Goal: Task Accomplishment & Management: Manage account settings

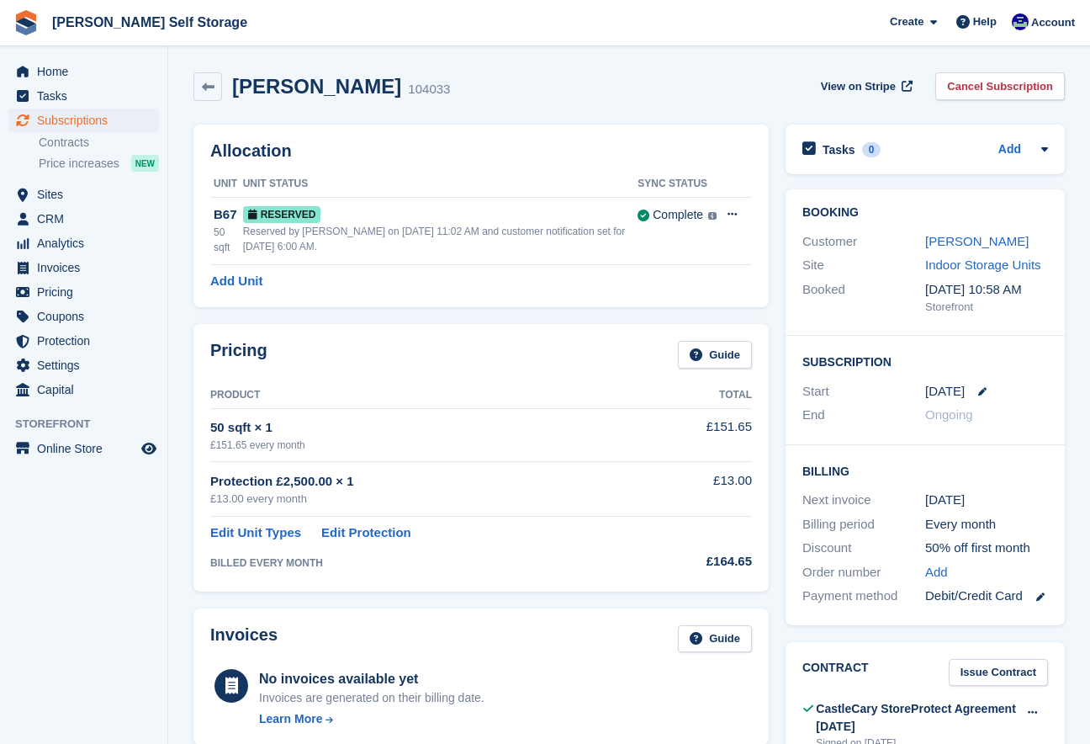
scroll to position [585, 0]
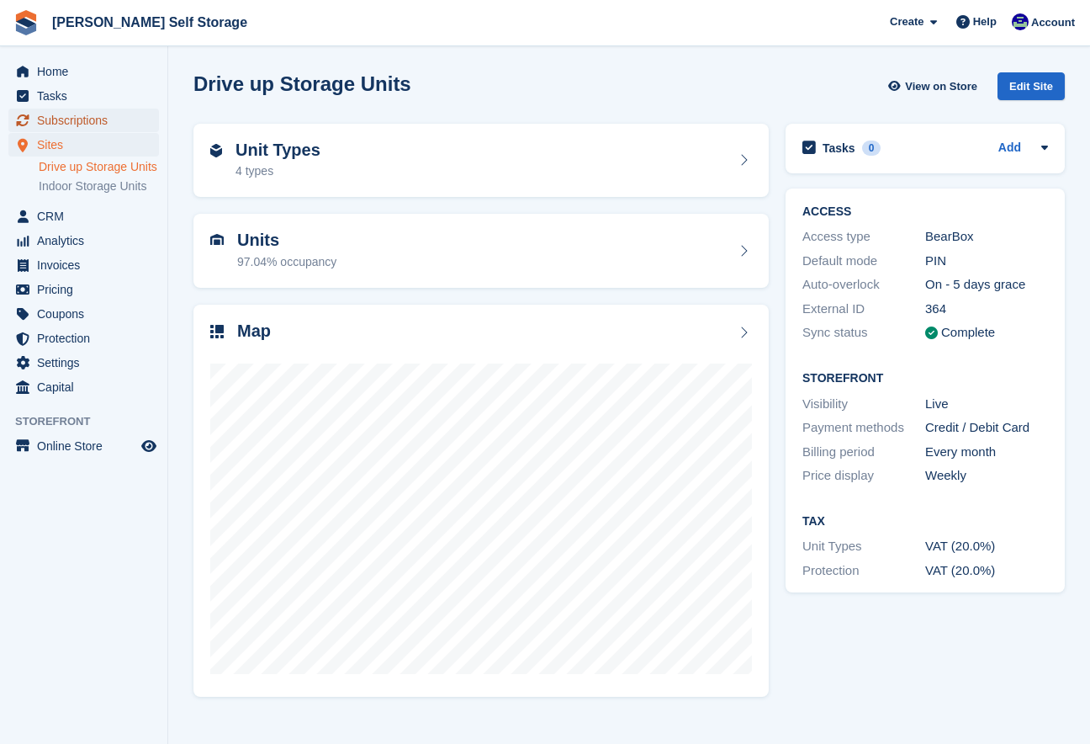
click at [109, 128] on span "Subscriptions" at bounding box center [87, 121] width 101 height 24
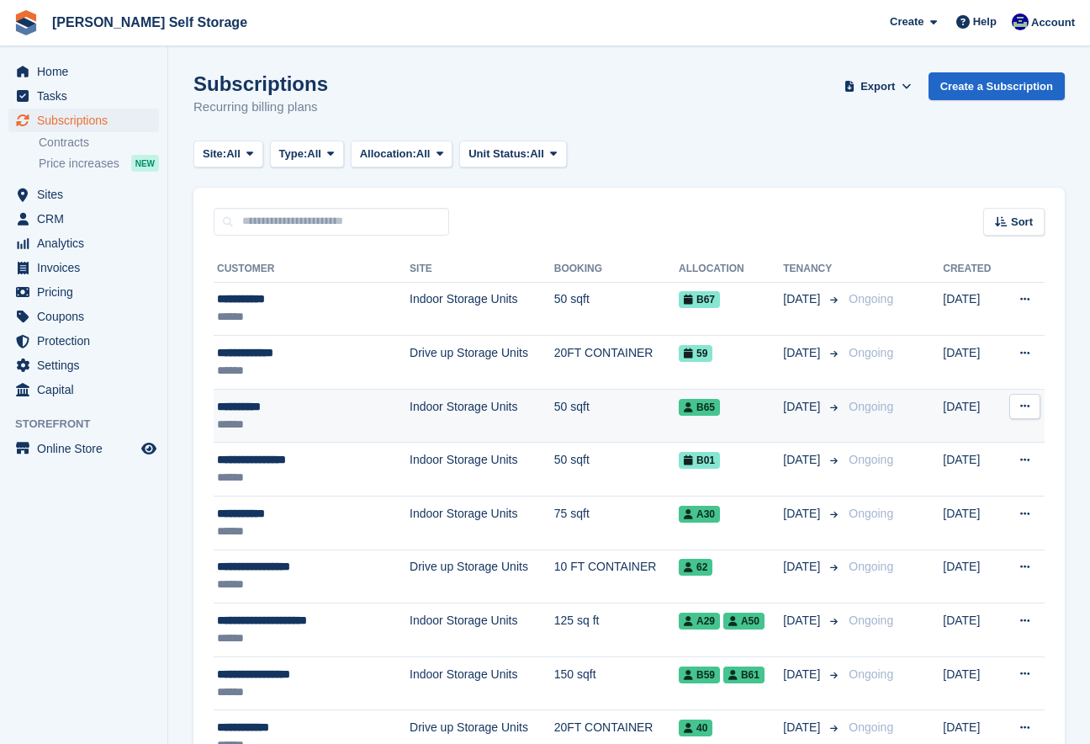
click at [242, 400] on div "**********" at bounding box center [295, 407] width 157 height 18
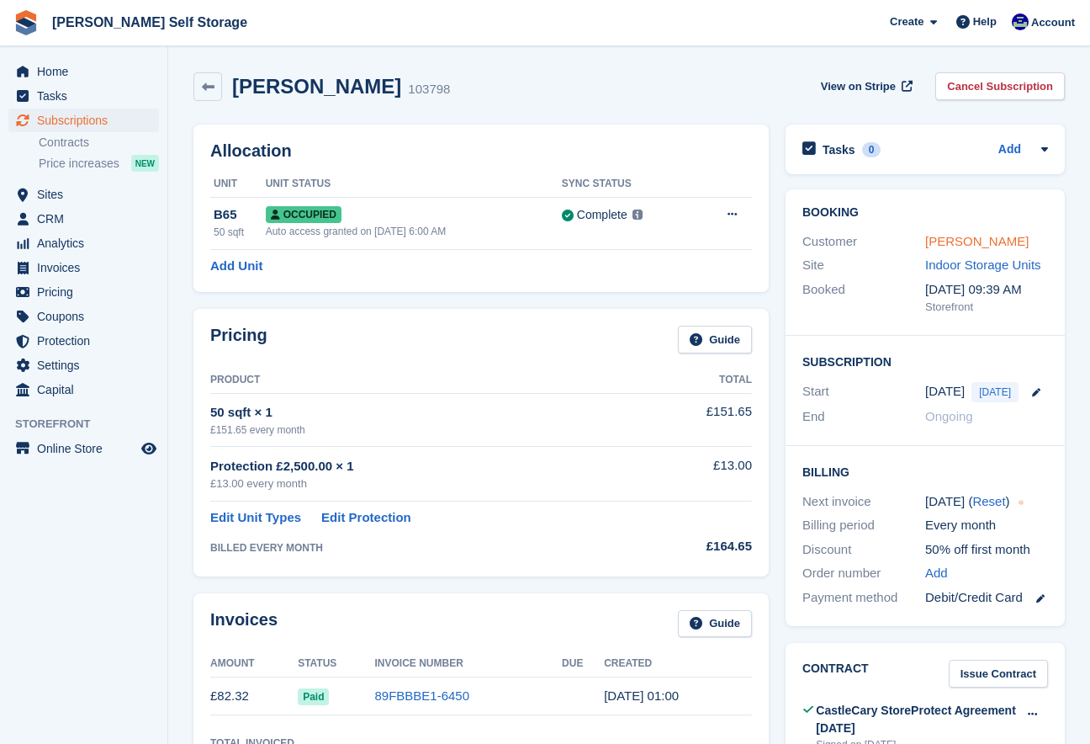
click at [934, 242] on link "[PERSON_NAME]" at bounding box center [976, 241] width 103 height 14
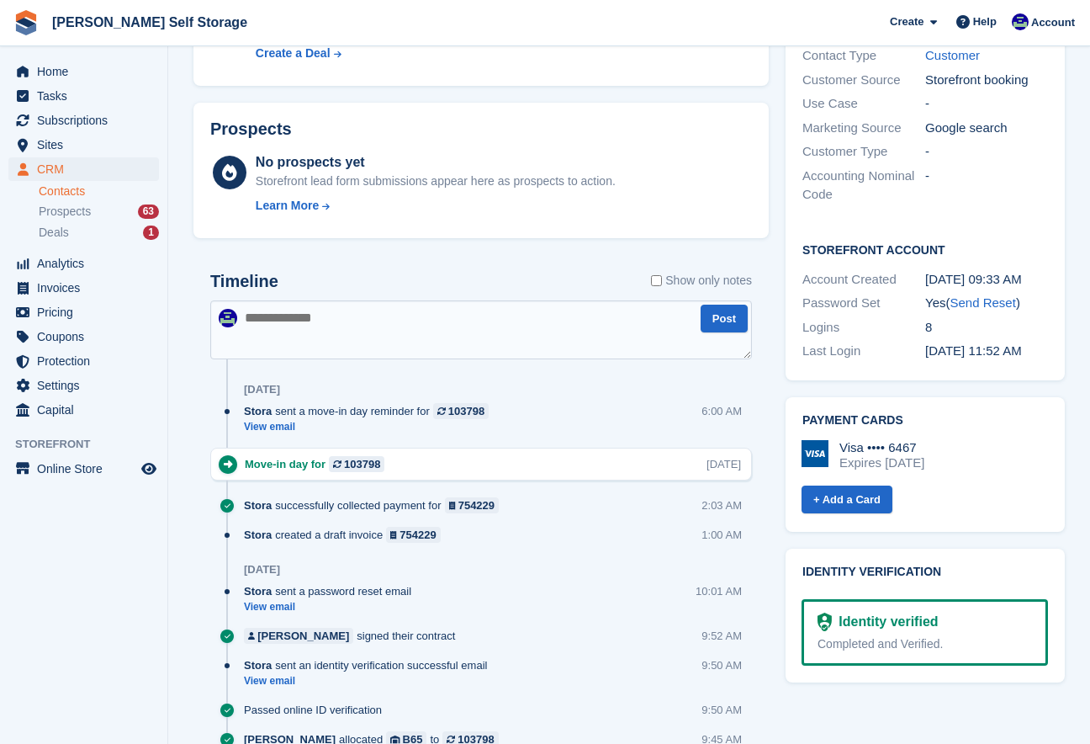
scroll to position [568, 0]
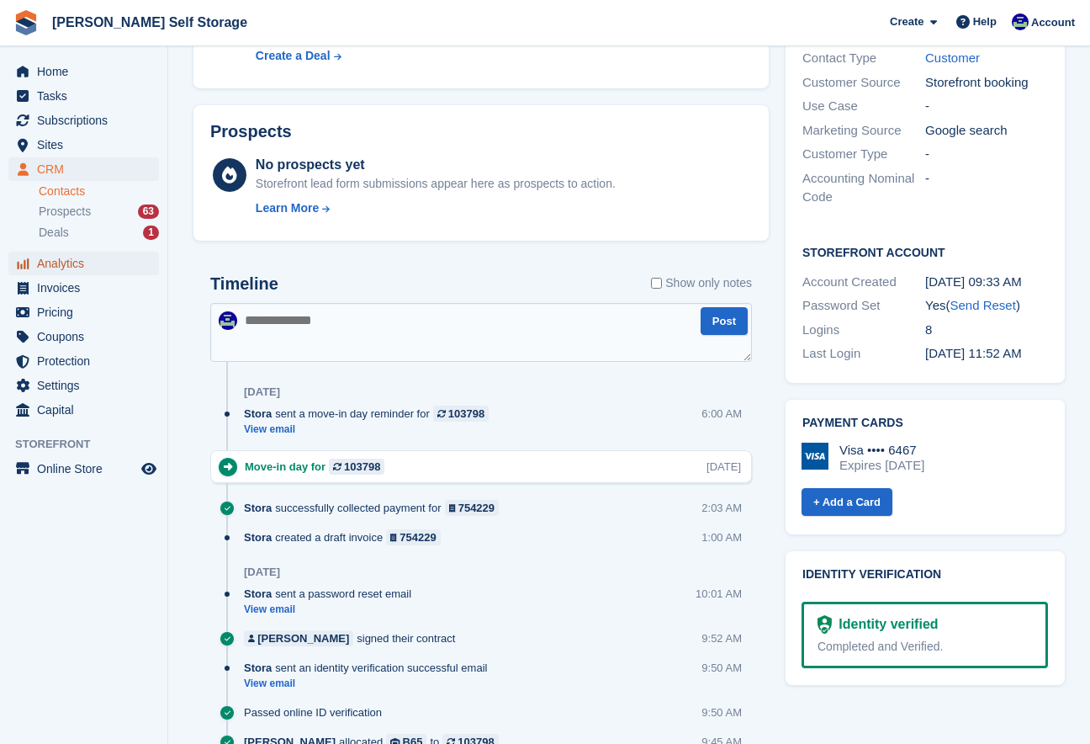
click at [50, 265] on span "Analytics" at bounding box center [87, 263] width 101 height 24
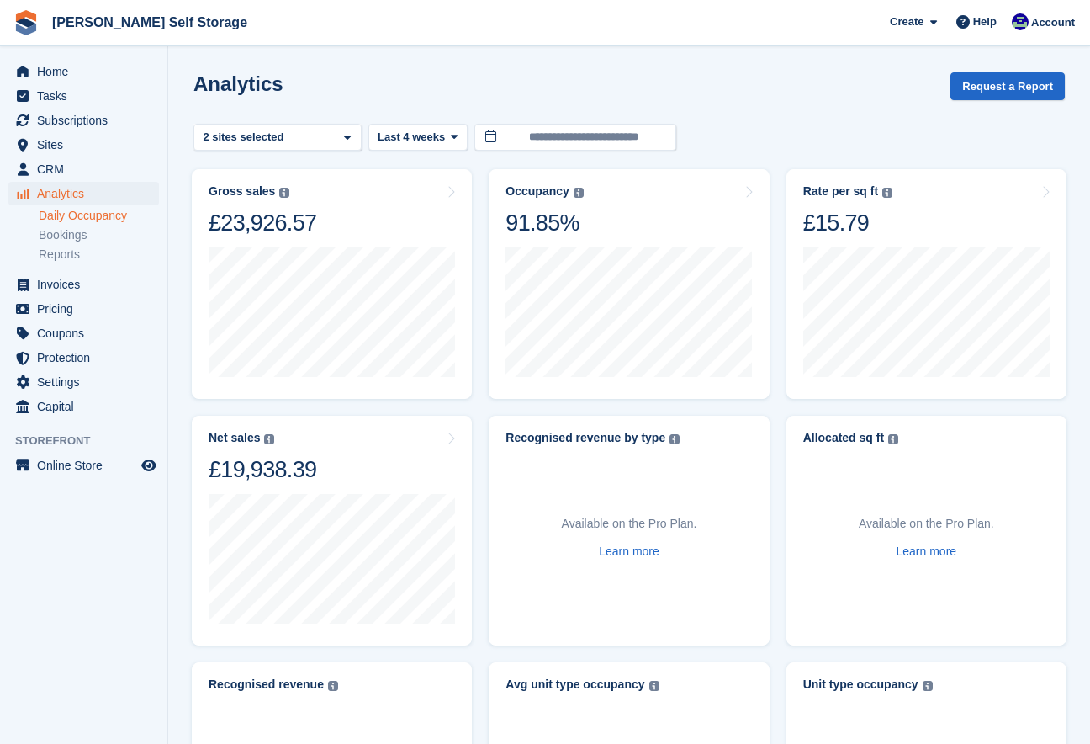
click at [51, 218] on link "Daily Occupancy" at bounding box center [99, 216] width 120 height 16
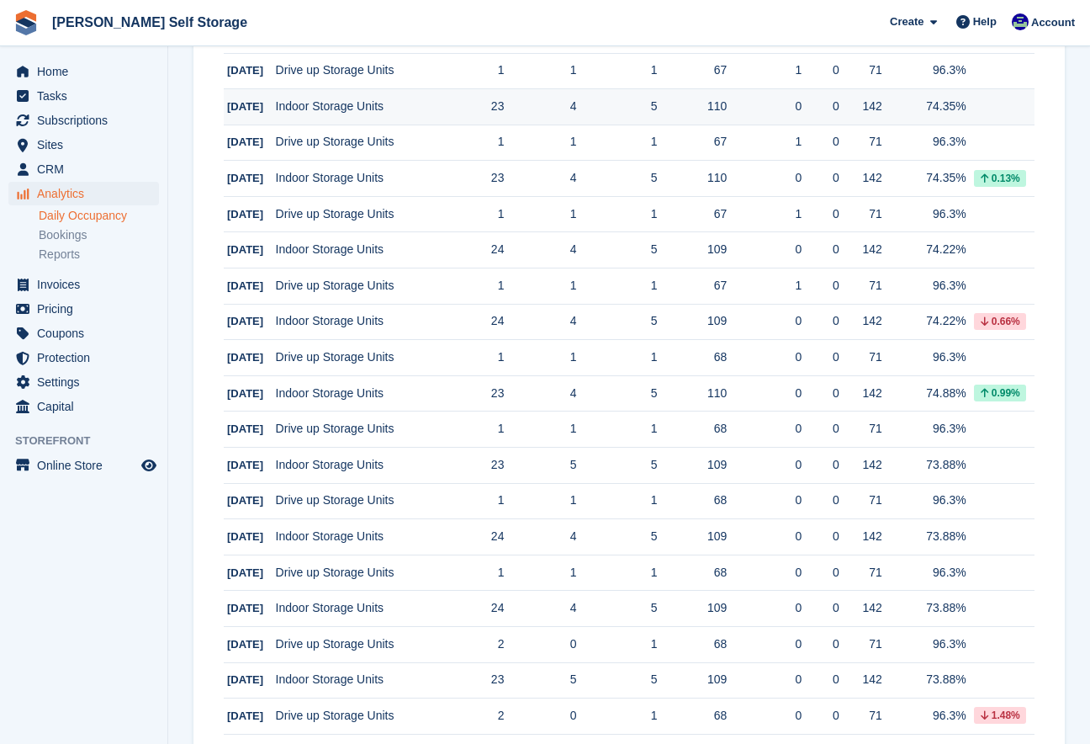
scroll to position [1400, 0]
